Goal: Information Seeking & Learning: Find specific fact

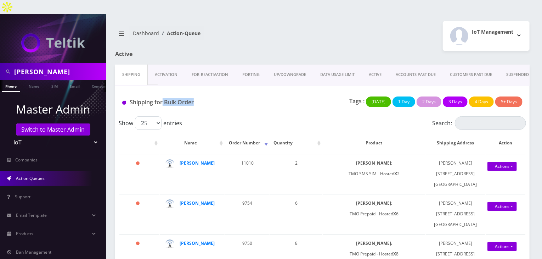
drag, startPoint x: 196, startPoint y: 90, endPoint x: 163, endPoint y: 94, distance: 32.8
click at [163, 96] on div "Shipping for Bulk Order" at bounding box center [185, 103] width 137 height 15
click at [203, 116] on div "Show 25 50 100 250 500 1000 entries" at bounding box center [272, 122] width 306 height 13
drag, startPoint x: 200, startPoint y: 87, endPoint x: 162, endPoint y: 93, distance: 37.9
click at [162, 96] on div "Shipping for Bulk Order" at bounding box center [185, 103] width 137 height 15
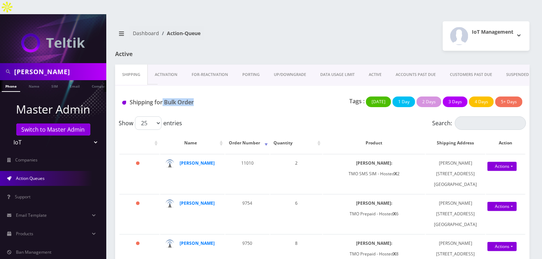
click at [206, 97] on div "Shipping for Bulk Order" at bounding box center [185, 103] width 137 height 15
drag, startPoint x: 38, startPoint y: 61, endPoint x: 0, endPoint y: 58, distance: 38.4
click at [0, 63] on div "[PERSON_NAME]" at bounding box center [53, 71] width 106 height 17
type input "atrigos"
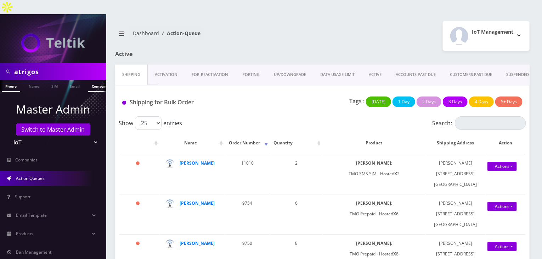
click at [92, 80] on link "Company" at bounding box center [100, 86] width 24 height 12
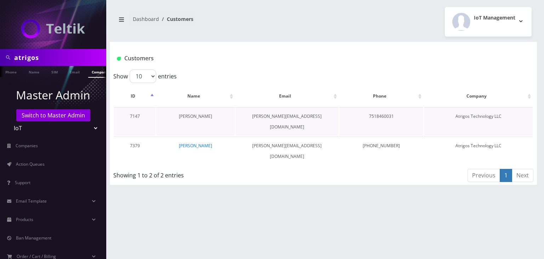
click at [190, 115] on link "[PERSON_NAME]" at bounding box center [195, 116] width 33 height 6
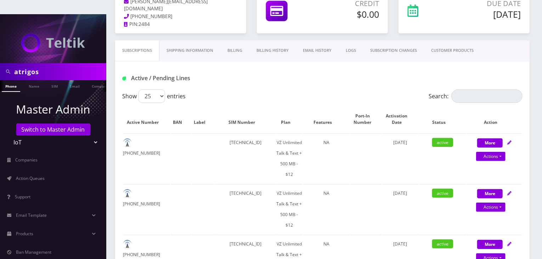
scroll to position [106, 0]
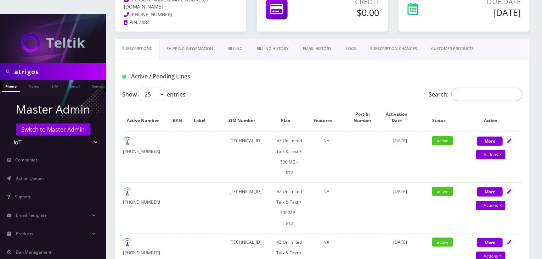
click at [465, 87] on input "Search:" at bounding box center [486, 93] width 71 height 13
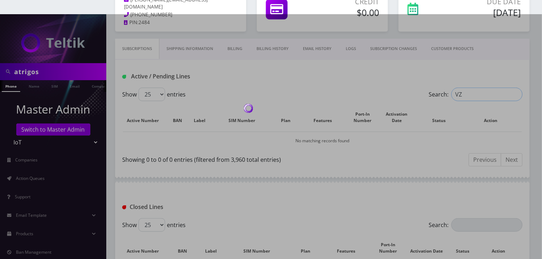
type input "V"
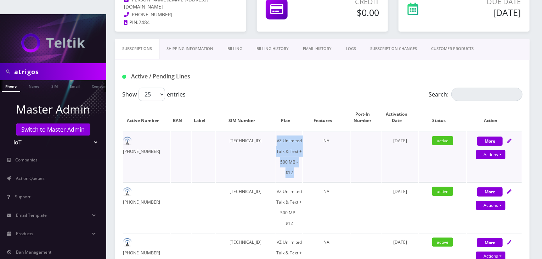
drag, startPoint x: 278, startPoint y: 125, endPoint x: 307, endPoint y: 142, distance: 33.8
click at [307, 142] on tr "216-401-9902 89148000011554108520 VZ Unlimited Talk & Text + 500 MB - $12 NA Ma…" at bounding box center [322, 156] width 399 height 50
copy td "VZ Unlimited Talk & Text + 500 MB - $12"
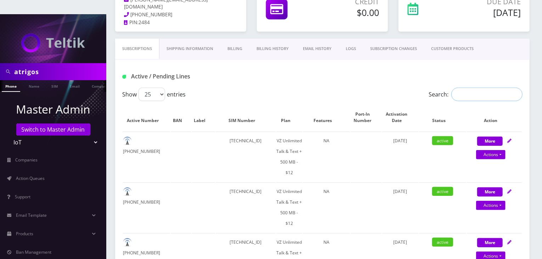
click at [476, 87] on input "Search:" at bounding box center [486, 93] width 71 height 13
paste input "VZ Unlimited Talk & Text + 500 MB - $12"
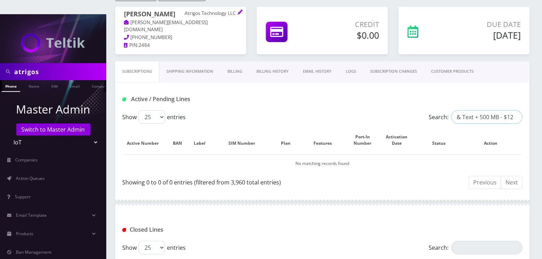
scroll to position [84, 0]
type input "VZ Unlimited Talk & Text + 500 MB - $12"
click at [343, 45] on div "Credit $0.00" at bounding box center [322, 34] width 142 height 55
click at [394, 93] on div "Active / Pending Lines" at bounding box center [322, 99] width 411 height 12
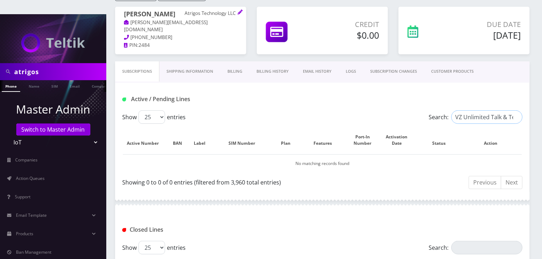
click at [491, 110] on input "VZ Unlimited Talk & Text + 500 MB - $12" at bounding box center [486, 116] width 71 height 13
drag, startPoint x: 454, startPoint y: 102, endPoint x: 530, endPoint y: 109, distance: 76.5
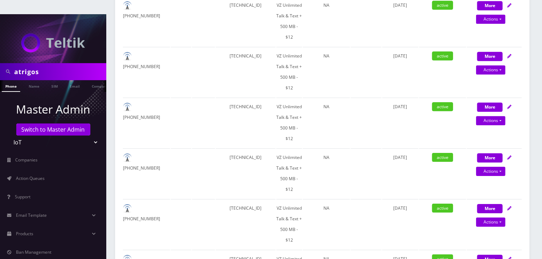
scroll to position [1040, 0]
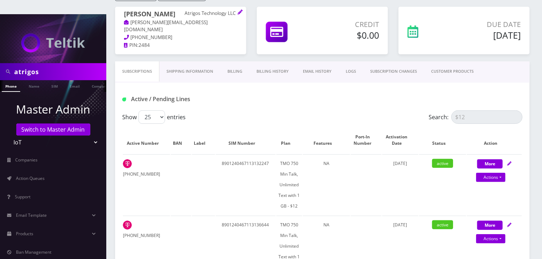
scroll to position [84, 0]
click at [469, 110] on input "$12" at bounding box center [486, 116] width 71 height 13
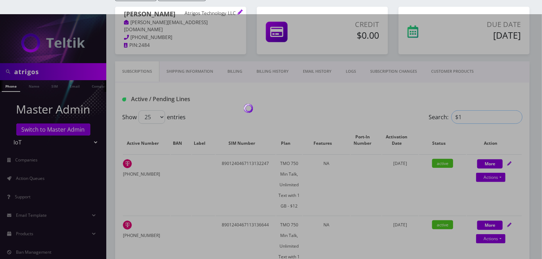
type input "$"
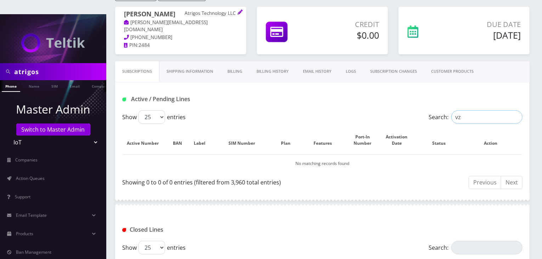
type input "v"
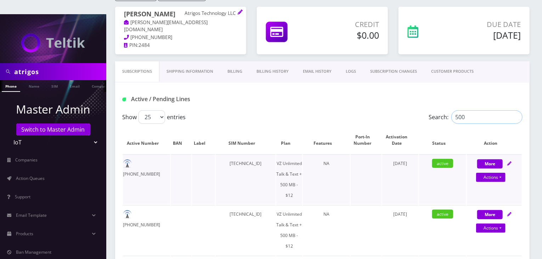
type input "500"
drag, startPoint x: 276, startPoint y: 159, endPoint x: 298, endPoint y: 158, distance: 21.7
click at [298, 158] on td "VZ Unlimited Talk & Text + 500 MB - $12" at bounding box center [289, 179] width 26 height 50
copy td "Talk & Text"
drag, startPoint x: 471, startPoint y: 99, endPoint x: 400, endPoint y: 97, distance: 70.9
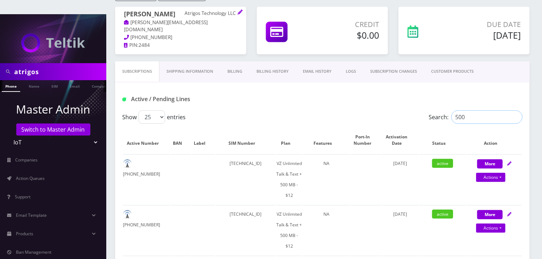
click at [400, 110] on div "Show 25 50 100 250 500 entries Search: 500" at bounding box center [322, 116] width 400 height 13
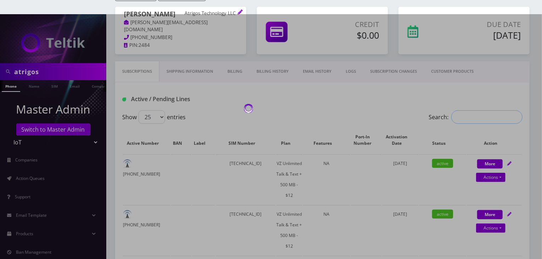
paste input "Talk & Text"
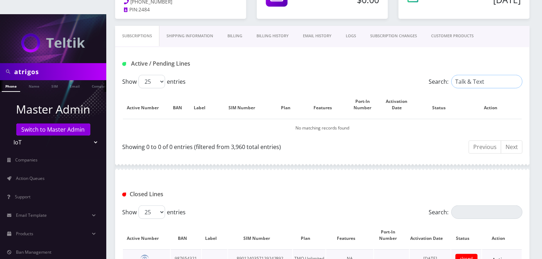
scroll to position [48, 0]
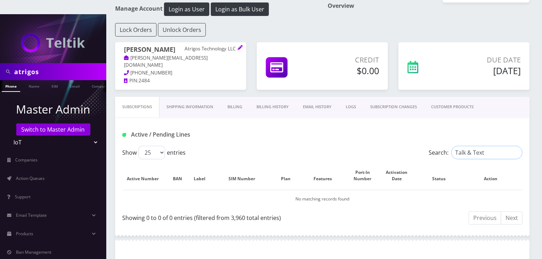
click at [472, 146] on input "Talk & Text" at bounding box center [486, 152] width 71 height 13
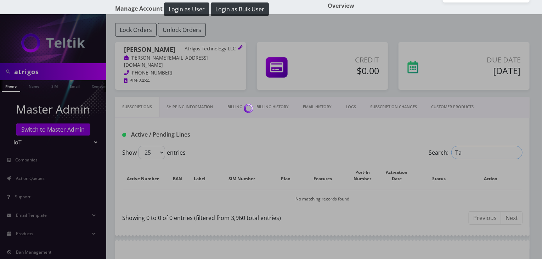
type input "T"
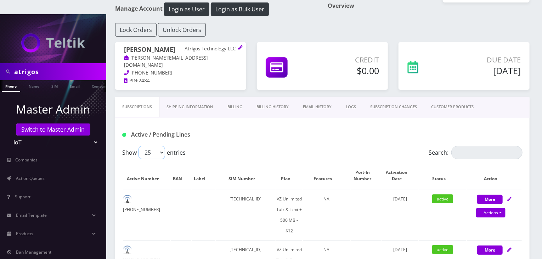
click at [146, 146] on select "25 50 100 250 500" at bounding box center [151, 152] width 27 height 13
select select "500"
click at [138, 146] on select "25 50 100 250 500" at bounding box center [151, 152] width 27 height 13
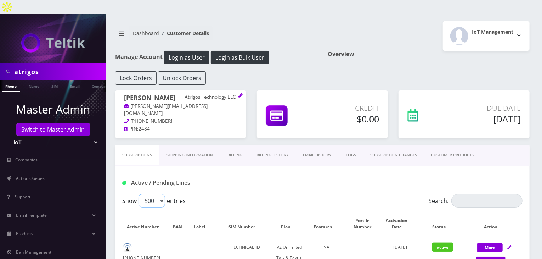
scroll to position [95, 0]
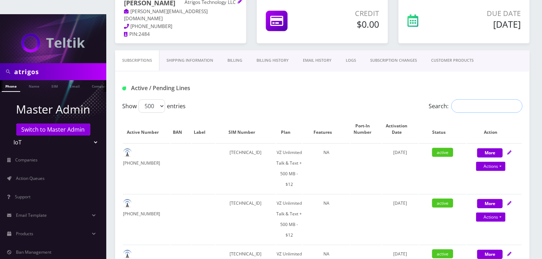
click at [469, 99] on input "Search:" at bounding box center [486, 105] width 71 height 13
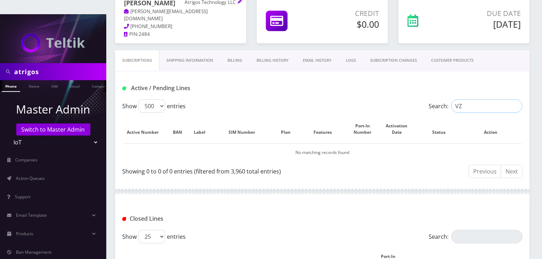
type input "V"
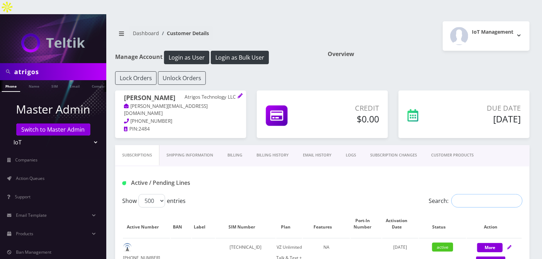
scroll to position [0, 4]
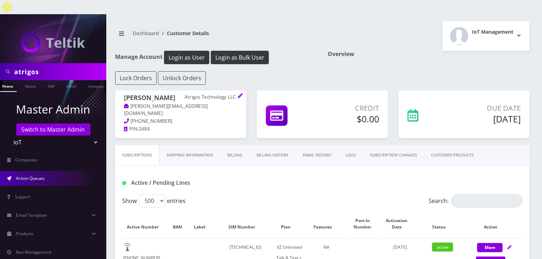
click at [52, 171] on link "Action Queues" at bounding box center [53, 178] width 106 height 15
